Goal: Task Accomplishment & Management: Complete application form

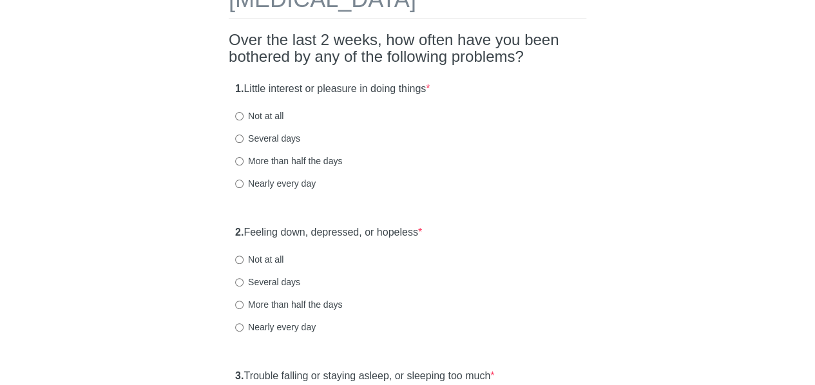
drag, startPoint x: 0, startPoint y: 0, endPoint x: 823, endPoint y: 68, distance: 826.1
click at [814, 68] on html "Patient Health Questionnaire-9 Over the last 2 weeks, how often have you been b…" at bounding box center [407, 107] width 815 height 385
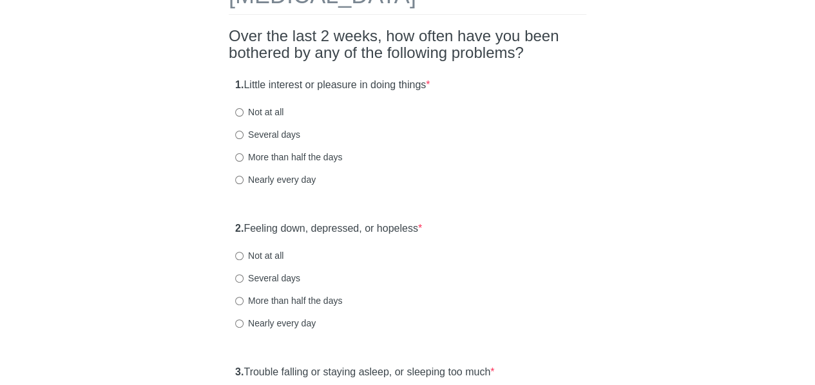
click at [240, 136] on input "Several days" at bounding box center [239, 135] width 8 height 8
radio input "true"
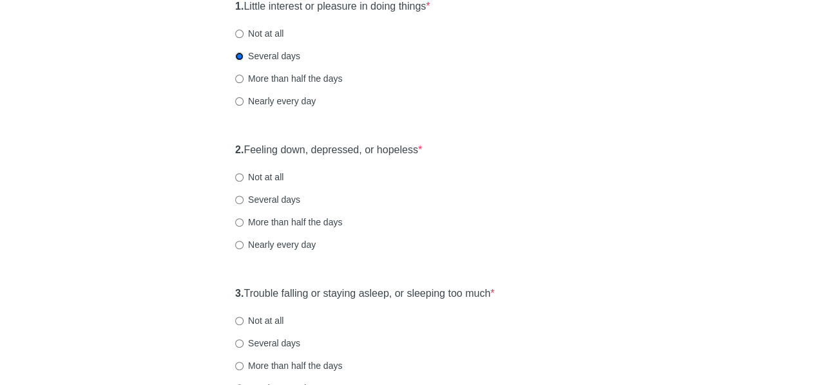
scroll to position [175, 0]
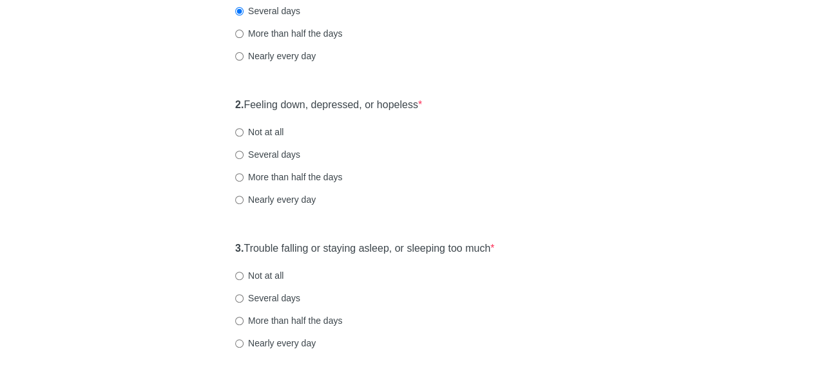
scroll to position [213, 0]
click at [236, 154] on input "Several days" at bounding box center [239, 155] width 8 height 8
radio input "true"
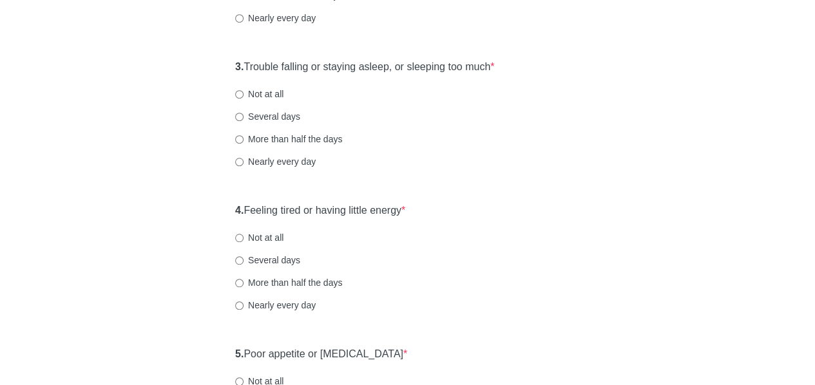
scroll to position [410, 0]
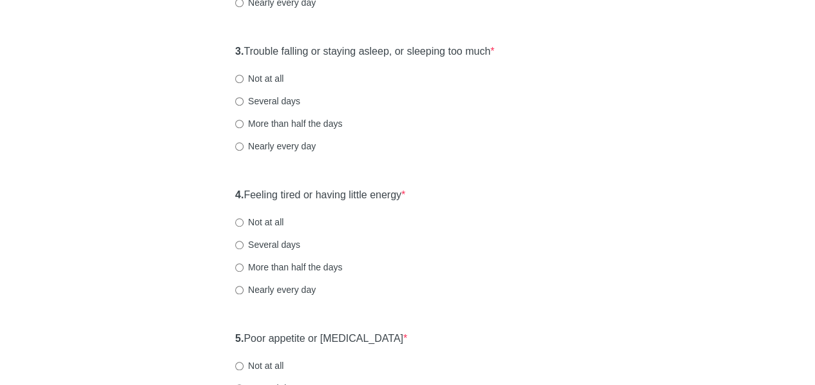
click at [245, 74] on label "Not at all" at bounding box center [259, 78] width 48 height 13
click at [243, 75] on input "Not at all" at bounding box center [239, 79] width 8 height 8
radio input "true"
click at [178, 85] on div "Patient Health Questionnaire-9 Over the last 2 weeks, how often have you been b…" at bounding box center [408, 368] width 754 height 1465
click at [621, 129] on div "Patient Health Questionnaire-9 Over the last 2 weeks, how often have you been b…" at bounding box center [408, 368] width 754 height 1465
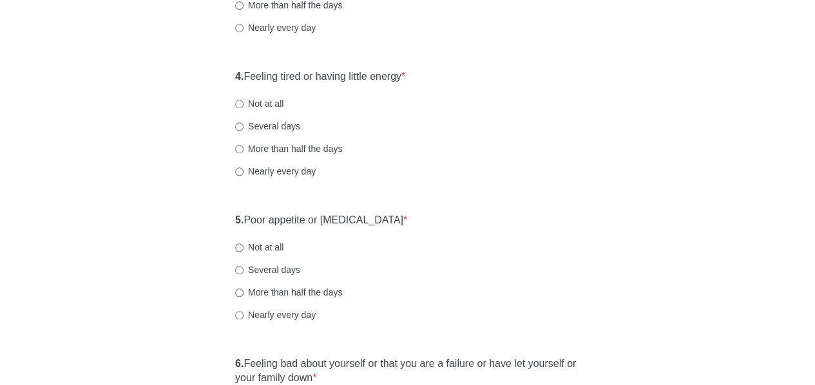
scroll to position [532, 0]
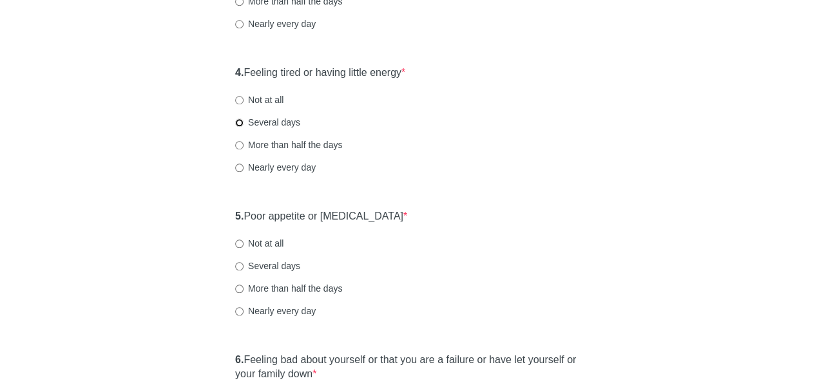
click at [242, 120] on input "Several days" at bounding box center [239, 123] width 8 height 8
radio input "true"
click at [197, 141] on div "Patient Health Questionnaire-9 Over the last 2 weeks, how often have you been b…" at bounding box center [408, 246] width 754 height 1465
click at [609, 161] on div "Patient Health Questionnaire-9 Over the last 2 weeks, how often have you been b…" at bounding box center [408, 246] width 754 height 1465
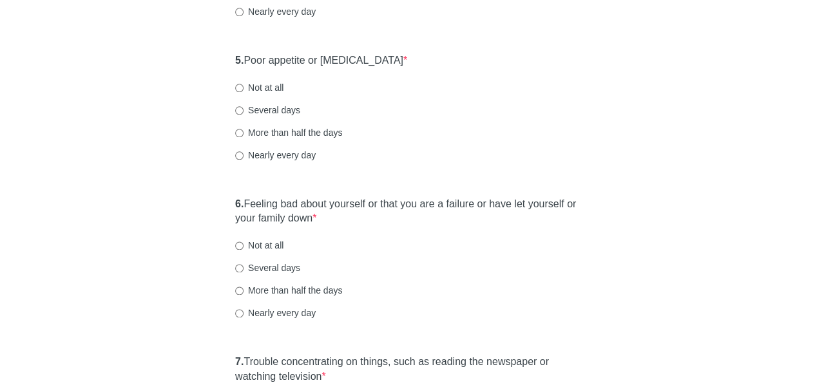
scroll to position [692, 0]
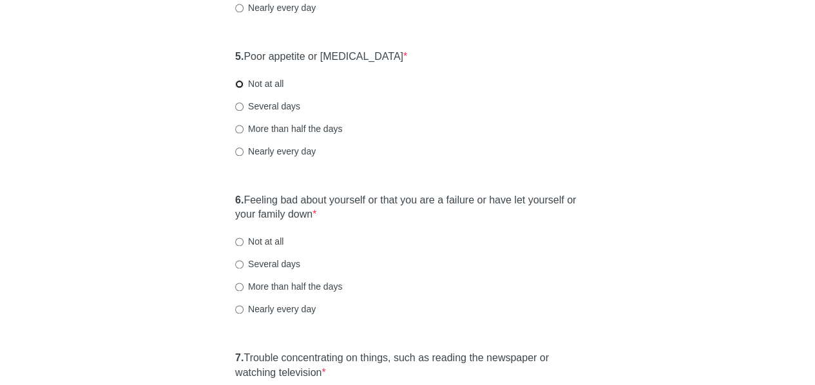
click at [238, 84] on input "Not at all" at bounding box center [239, 84] width 8 height 8
radio input "true"
click at [175, 192] on div "Patient Health Questionnaire-9 Over the last 2 weeks, how often have you been b…" at bounding box center [408, 86] width 754 height 1465
click at [590, 115] on div "Patient Health Questionnaire-9 Over the last 2 weeks, how often have you been b…" at bounding box center [407, 86] width 377 height 1465
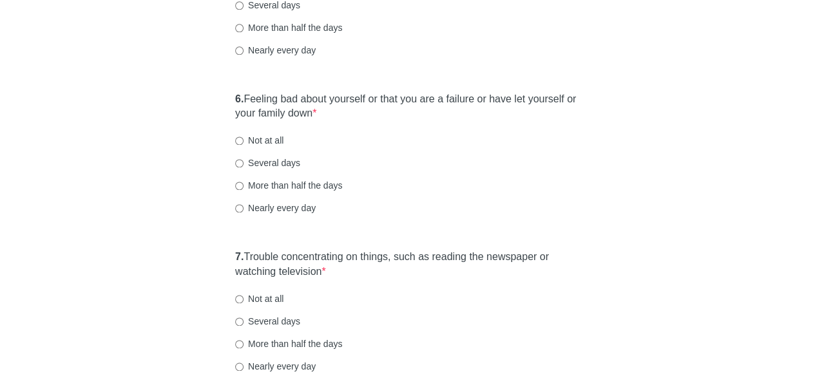
scroll to position [795, 0]
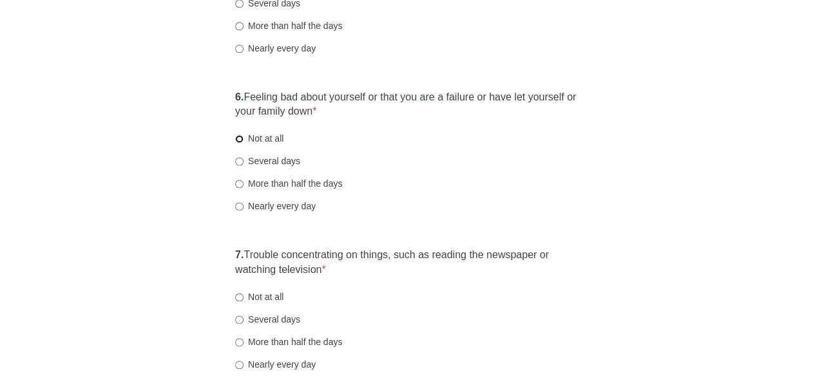
click at [240, 138] on input "Not at all" at bounding box center [239, 139] width 8 height 8
radio input "true"
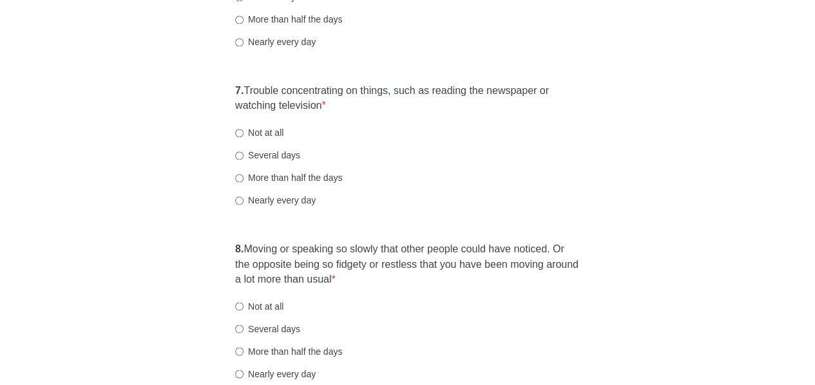
scroll to position [965, 0]
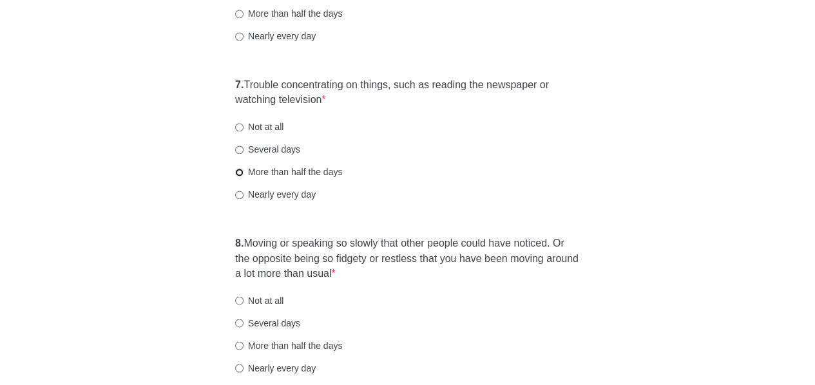
click at [236, 173] on input "More than half the days" at bounding box center [239, 172] width 8 height 8
radio input "true"
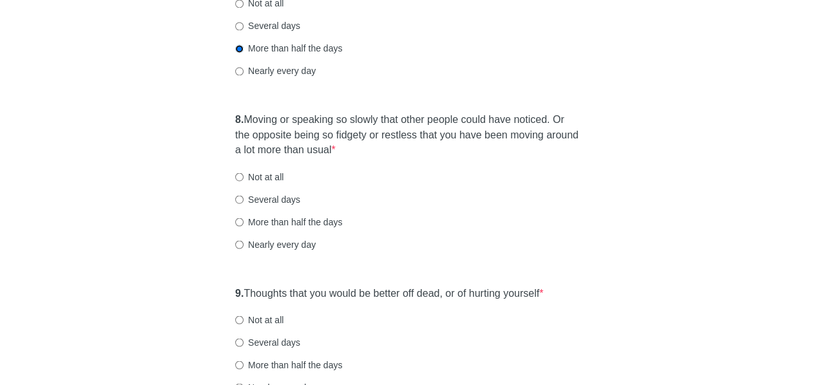
scroll to position [1100, 0]
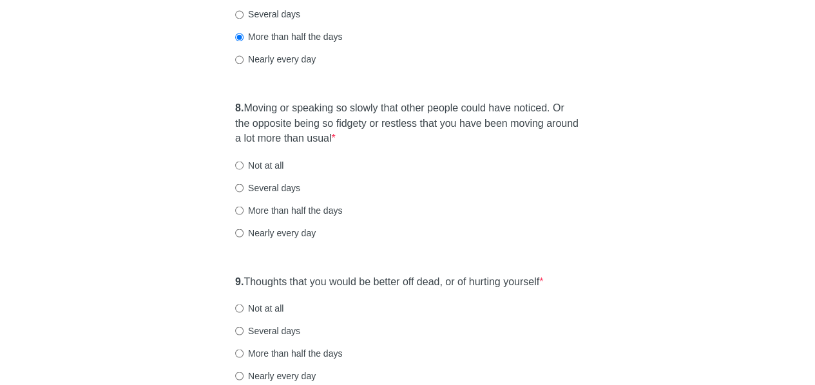
click at [482, 204] on div "More than half the days" at bounding box center [407, 210] width 345 height 13
click at [235, 186] on input "Several days" at bounding box center [239, 188] width 8 height 8
radio input "true"
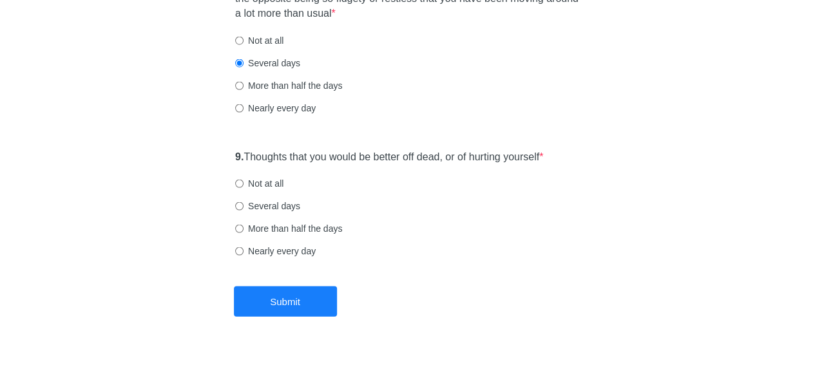
click at [416, 86] on div "More than half the days" at bounding box center [407, 85] width 345 height 13
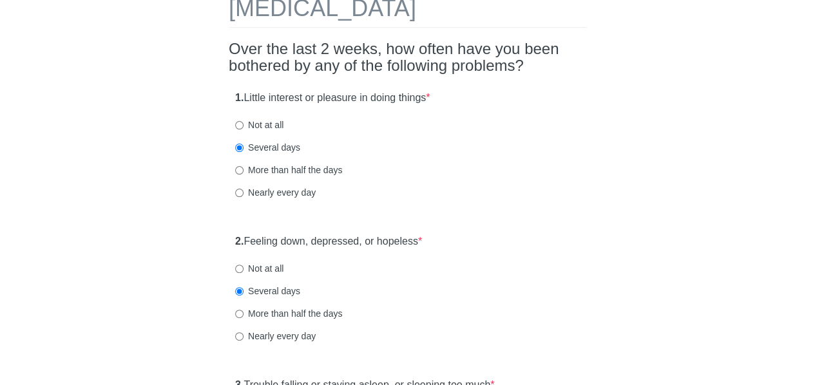
scroll to position [75, 0]
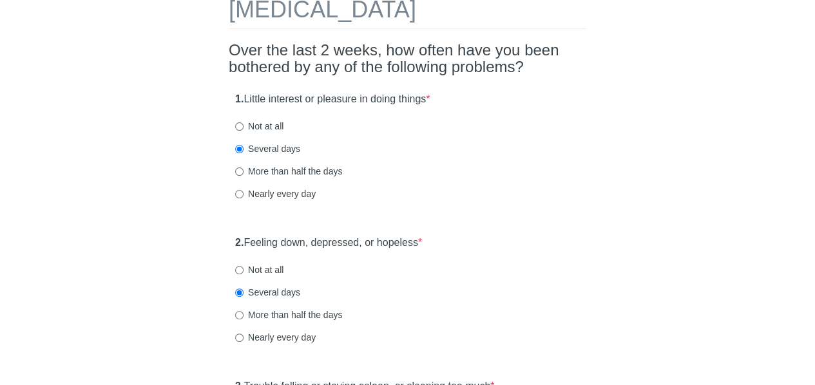
click at [273, 265] on label "Not at all" at bounding box center [259, 269] width 48 height 13
click at [243, 266] on input "Not at all" at bounding box center [239, 270] width 8 height 8
radio input "true"
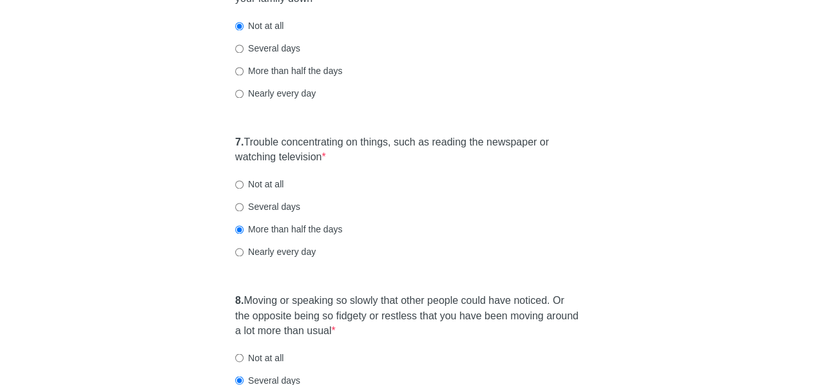
scroll to position [1234, 0]
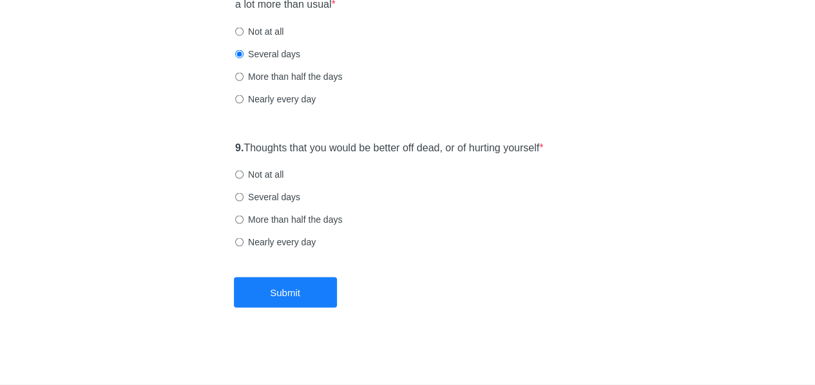
click at [249, 171] on label "Not at all" at bounding box center [259, 174] width 48 height 13
click at [243, 171] on input "Not at all" at bounding box center [239, 175] width 8 height 8
radio input "true"
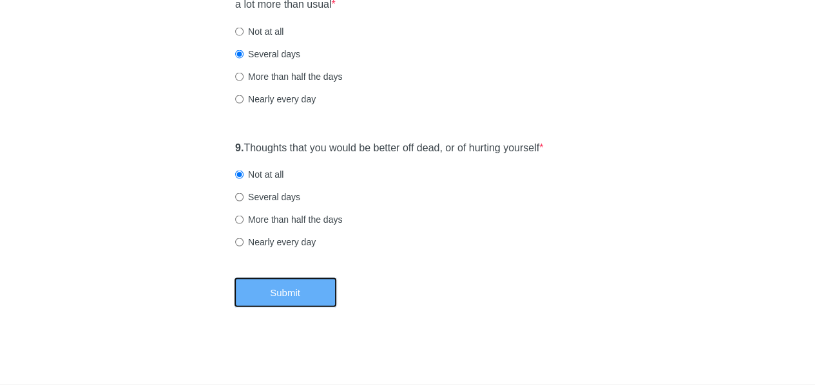
click at [297, 290] on button "Submit" at bounding box center [285, 293] width 103 height 30
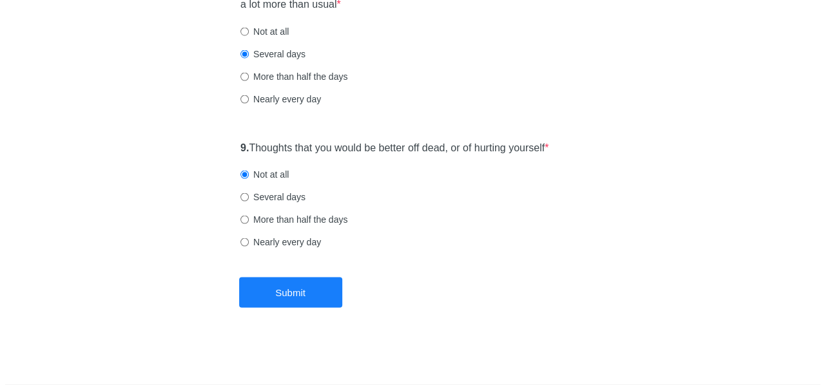
scroll to position [0, 0]
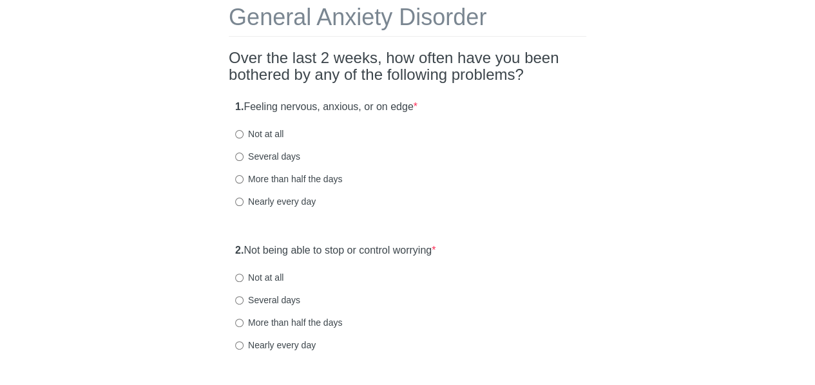
scroll to position [93, 0]
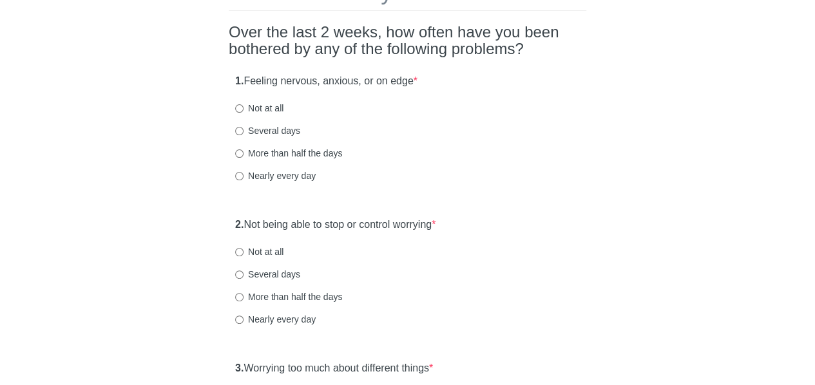
click at [263, 106] on label "Not at all" at bounding box center [259, 108] width 48 height 13
click at [243, 106] on input "Not at all" at bounding box center [239, 108] width 8 height 8
radio input "true"
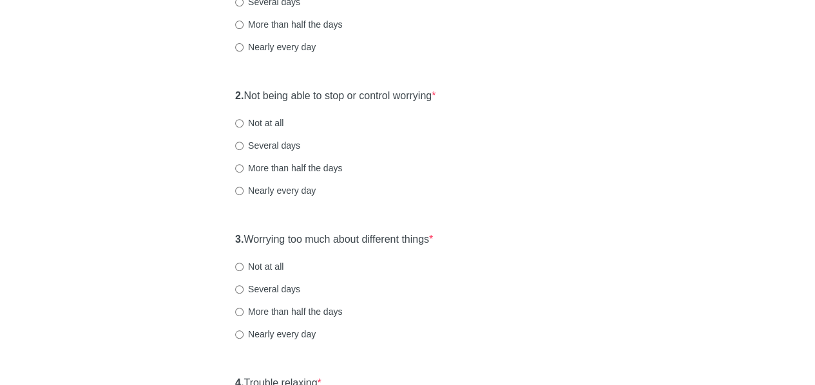
scroll to position [225, 0]
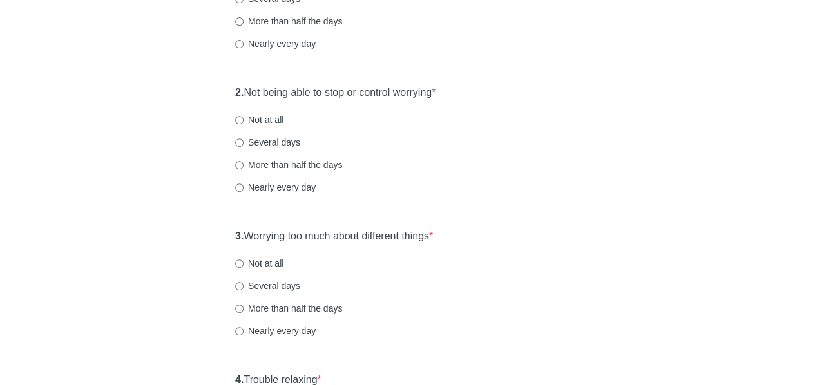
click at [259, 120] on label "Not at all" at bounding box center [259, 119] width 48 height 13
click at [243, 120] on input "Not at all" at bounding box center [239, 120] width 8 height 8
radio input "true"
click at [761, 196] on div "General Anxiety Disorder Over the last 2 weeks, how often have you been bothere…" at bounding box center [408, 381] width 754 height 1120
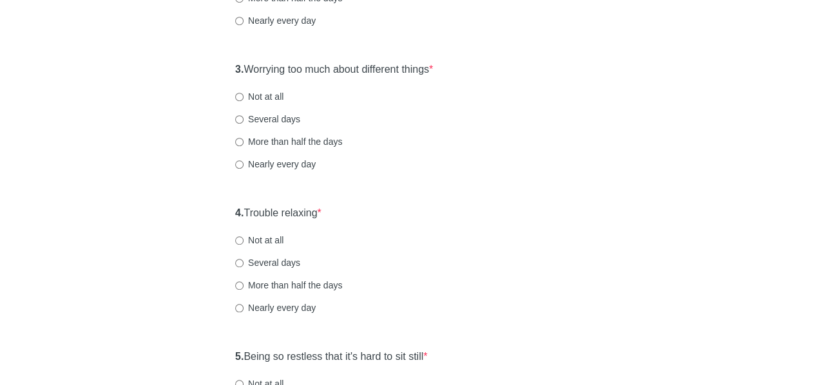
scroll to position [393, 0]
click at [251, 117] on label "Several days" at bounding box center [267, 117] width 65 height 13
click at [243, 117] on input "Several days" at bounding box center [239, 118] width 8 height 8
radio input "true"
click at [189, 135] on div "General Anxiety Disorder Over the last 2 weeks, how often have you been bothere…" at bounding box center [408, 213] width 754 height 1120
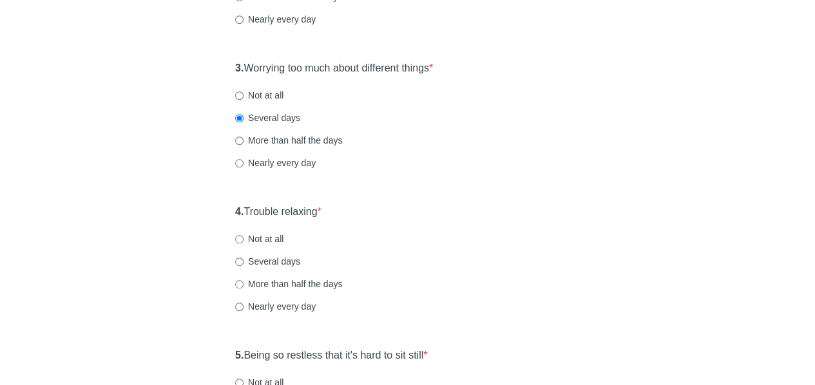
click at [725, 173] on div "General Anxiety Disorder Over the last 2 weeks, how often have you been bothere…" at bounding box center [408, 213] width 754 height 1120
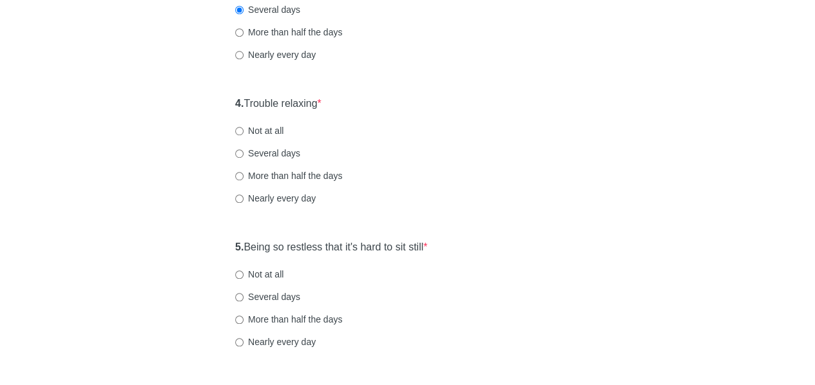
scroll to position [502, 0]
click at [124, 124] on div "General Anxiety Disorder Over the last 2 weeks, how often have you been bothere…" at bounding box center [408, 103] width 754 height 1120
click at [122, 121] on div "General Anxiety Disorder Over the last 2 weeks, how often have you been bothere…" at bounding box center [408, 103] width 754 height 1120
click at [408, 132] on div "Not at all" at bounding box center [407, 129] width 345 height 13
click at [165, 130] on div "General Anxiety Disorder Over the last 2 weeks, how often have you been bothere…" at bounding box center [408, 103] width 754 height 1120
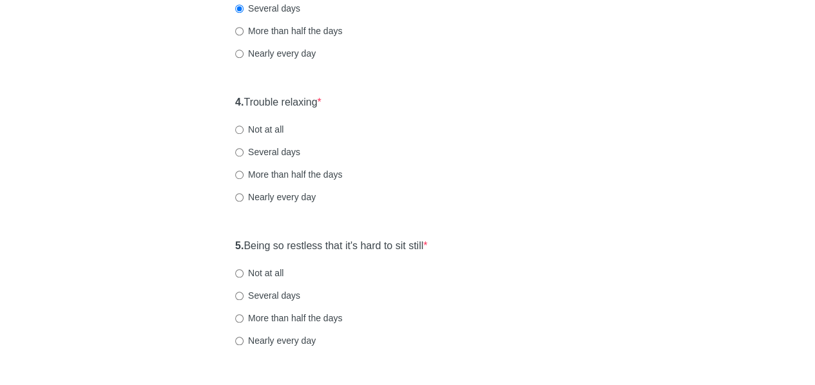
click at [443, 150] on div "Several days" at bounding box center [407, 152] width 345 height 13
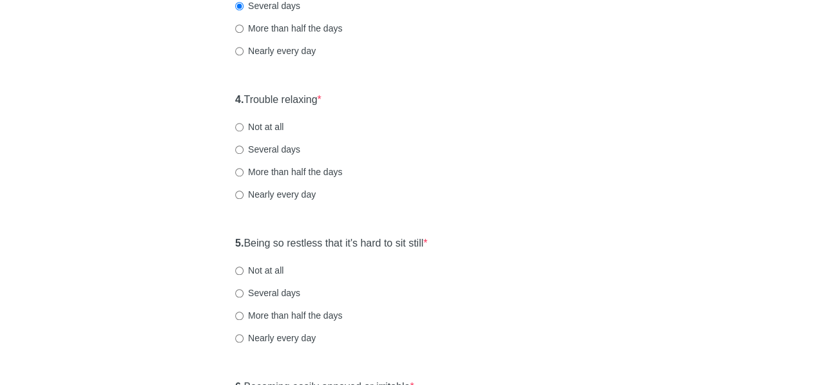
scroll to position [508, 0]
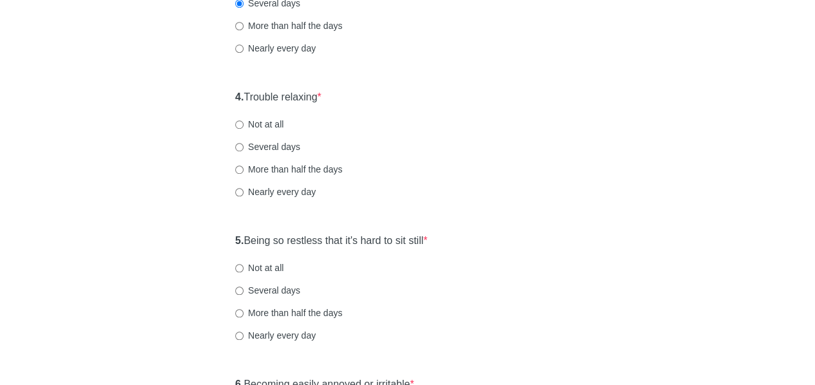
click at [143, 184] on div "General Anxiety Disorder Over the last 2 weeks, how often have you been bothere…" at bounding box center [408, 98] width 754 height 1120
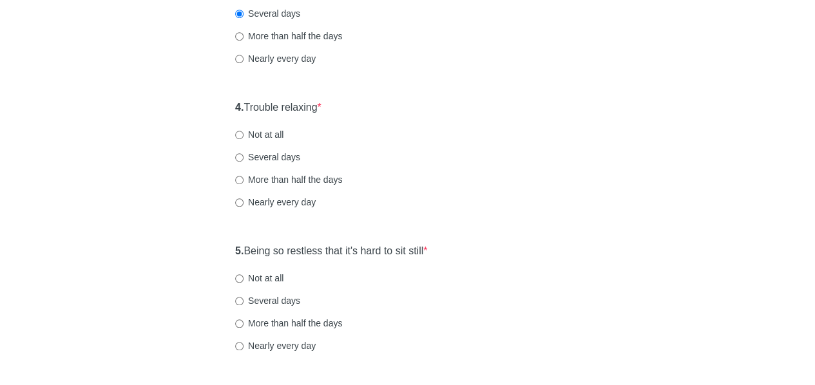
scroll to position [499, 0]
click at [201, 149] on div "General Anxiety Disorder Over the last 2 weeks, how often have you been bothere…" at bounding box center [408, 107] width 754 height 1120
click at [376, 172] on div "More than half the days" at bounding box center [407, 178] width 345 height 13
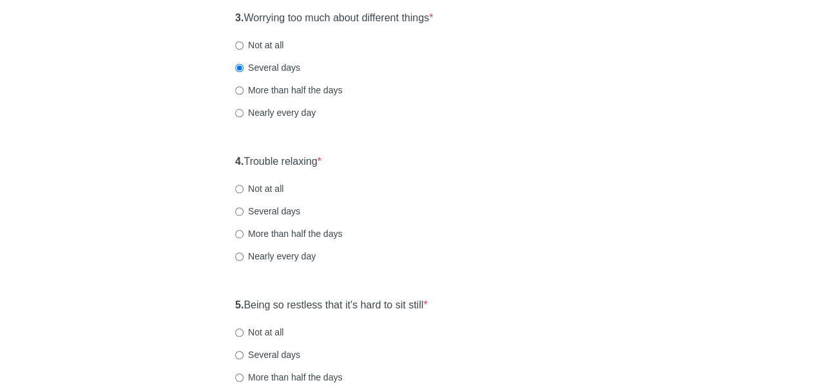
scroll to position [442, 0]
click at [762, 222] on div "General Anxiety Disorder Over the last 2 weeks, how often have you been bothere…" at bounding box center [408, 164] width 754 height 1120
click at [223, 227] on div "General Anxiety Disorder Over the last 2 weeks, how often have you been bothere…" at bounding box center [407, 164] width 377 height 1120
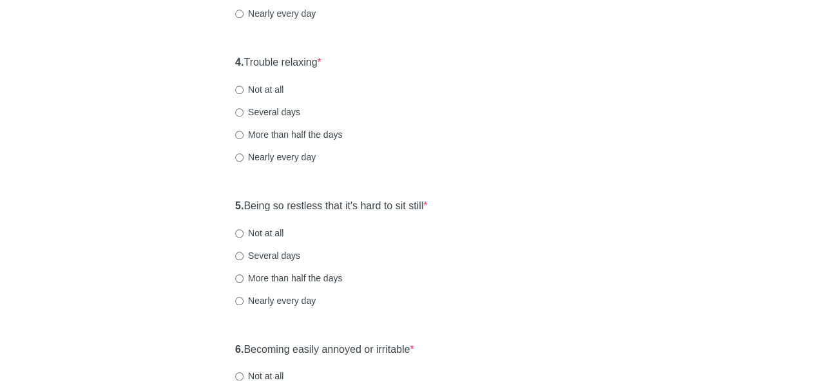
scroll to position [546, 0]
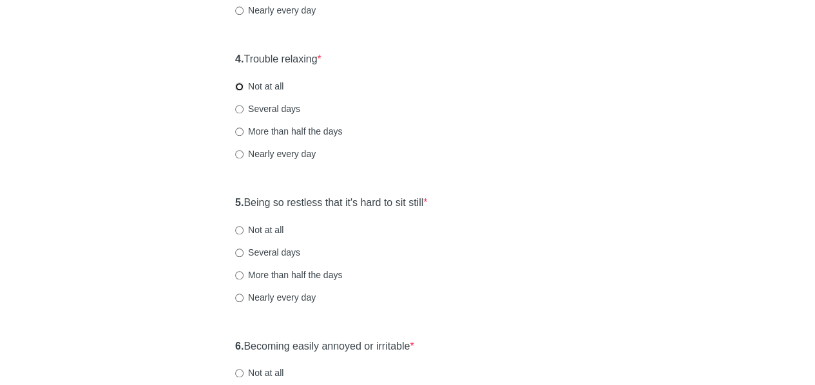
click at [241, 87] on input "Not at all" at bounding box center [239, 86] width 8 height 8
radio input "true"
click at [160, 182] on div "General Anxiety Disorder Over the last 2 weeks, how often have you been bothere…" at bounding box center [408, 60] width 754 height 1120
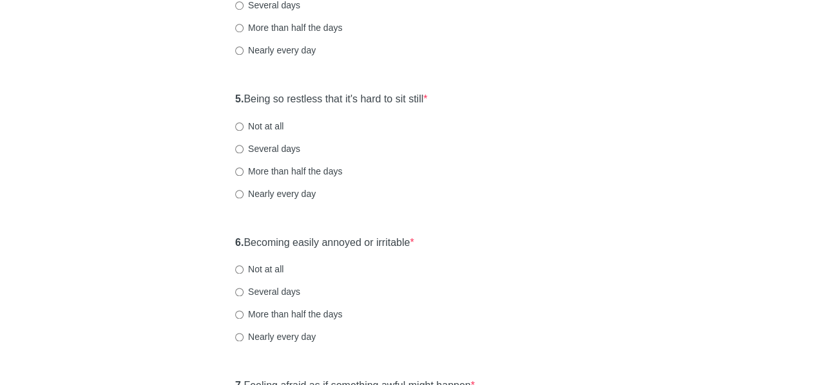
scroll to position [665, 0]
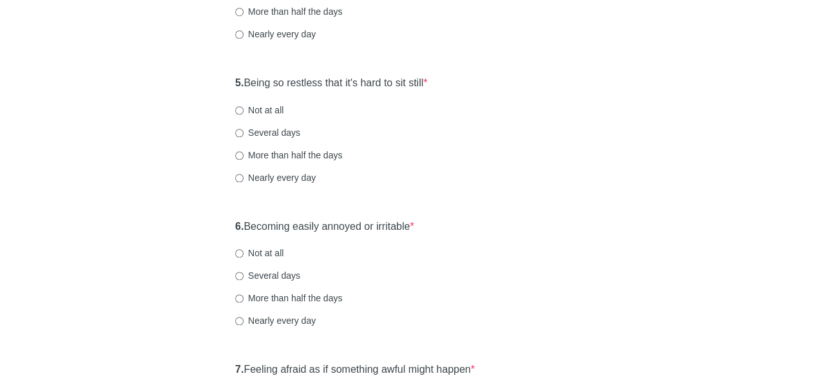
click at [242, 110] on input "Not at all" at bounding box center [239, 110] width 8 height 8
radio input "true"
click at [484, 182] on div "Nearly every day" at bounding box center [407, 177] width 345 height 13
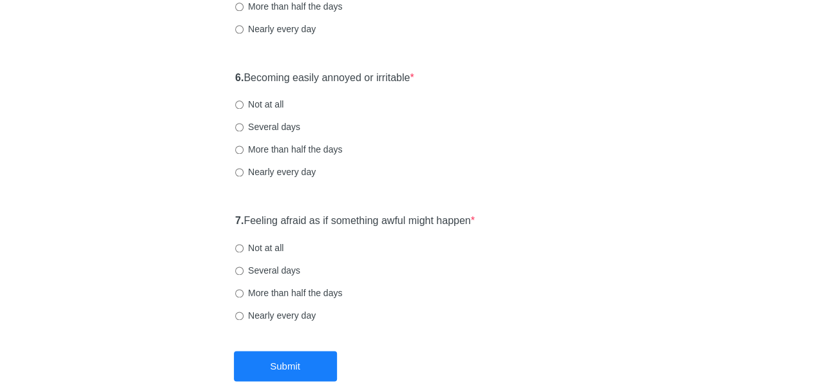
scroll to position [810, 0]
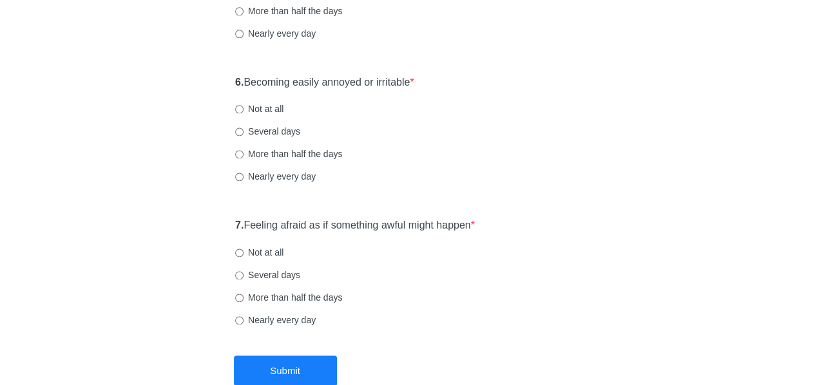
click at [251, 132] on label "Several days" at bounding box center [267, 131] width 65 height 13
click at [243, 132] on input "Several days" at bounding box center [239, 132] width 8 height 8
radio input "true"
click at [478, 189] on div "6. Becoming easily annoyed or irritable * Not at all Several days More than hal…" at bounding box center [408, 136] width 358 height 134
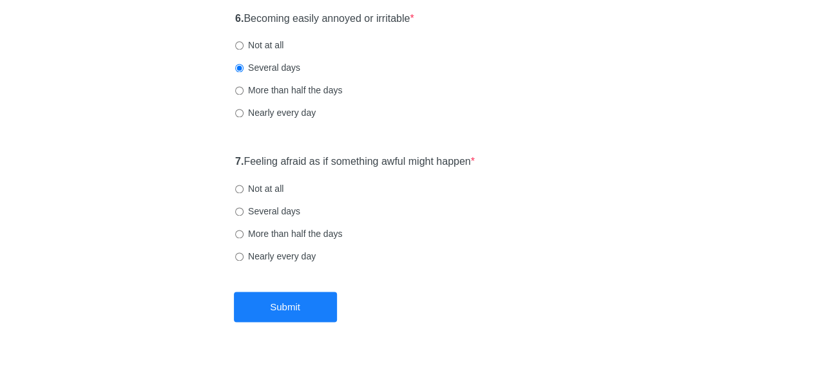
scroll to position [888, 0]
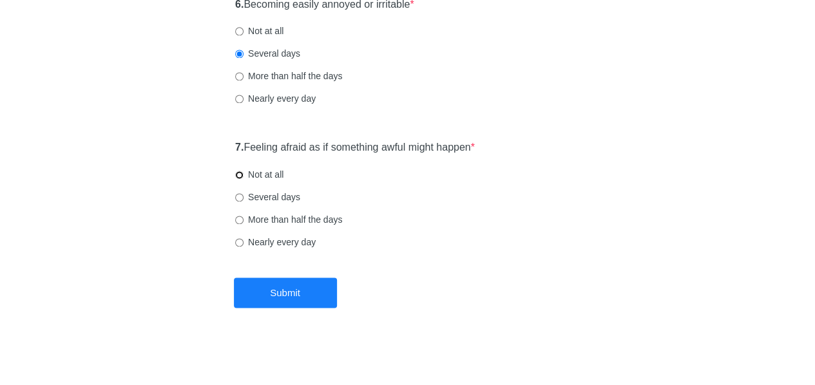
click at [239, 175] on input "Not at all" at bounding box center [239, 175] width 8 height 8
radio input "true"
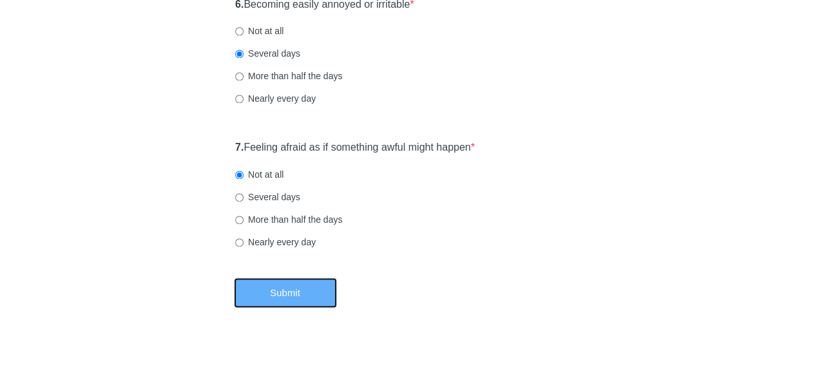
click at [281, 287] on button "Submit" at bounding box center [285, 293] width 103 height 30
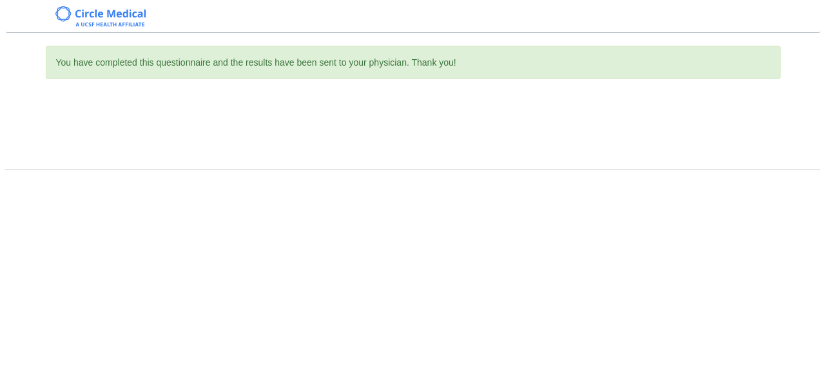
scroll to position [0, 0]
